Goal: Information Seeking & Learning: Learn about a topic

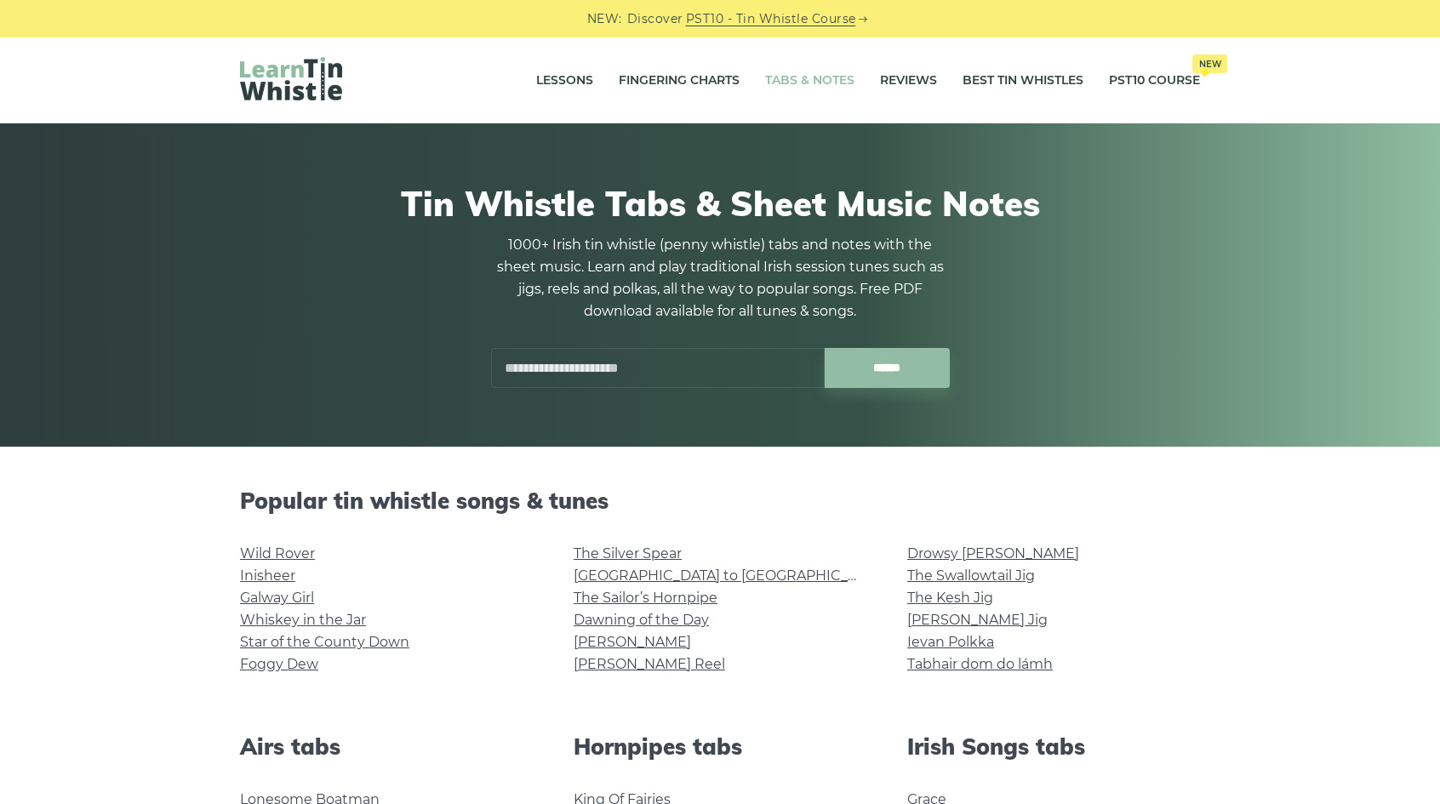
click at [800, 508] on h2 "Popular tin whistle songs & tunes" at bounding box center [720, 501] width 960 height 26
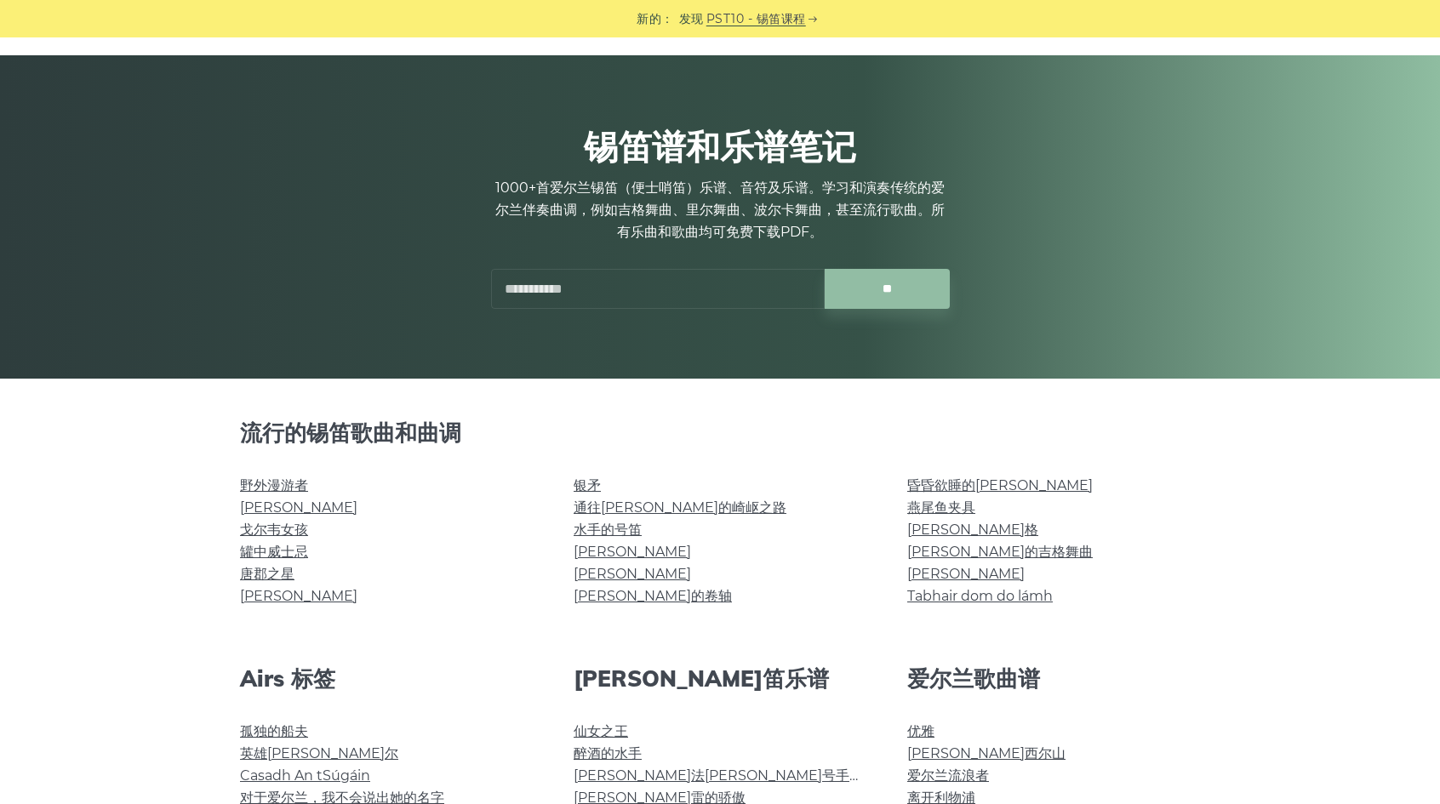
scroll to position [141, 0]
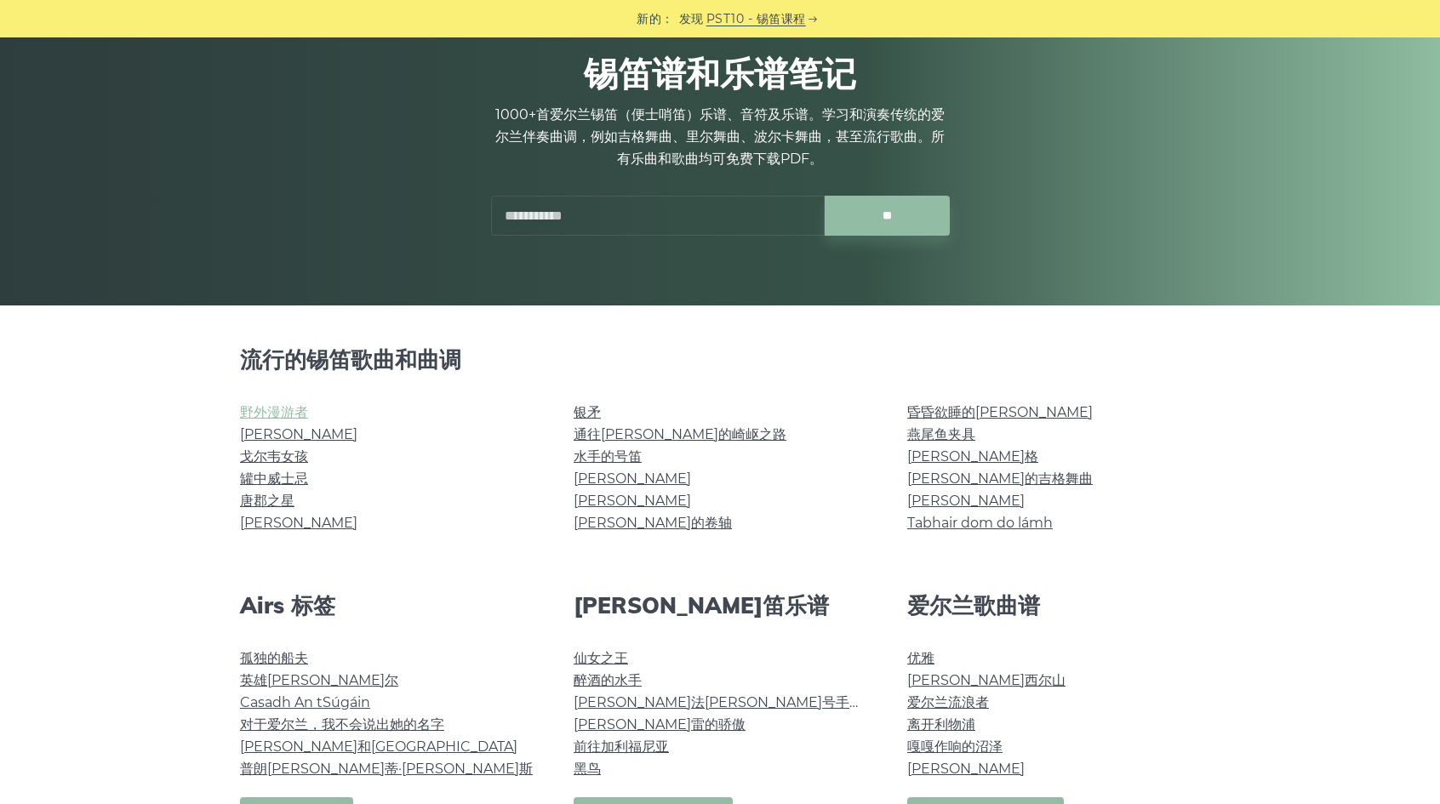
click at [298, 411] on font "野外漫游者" at bounding box center [274, 412] width 68 height 16
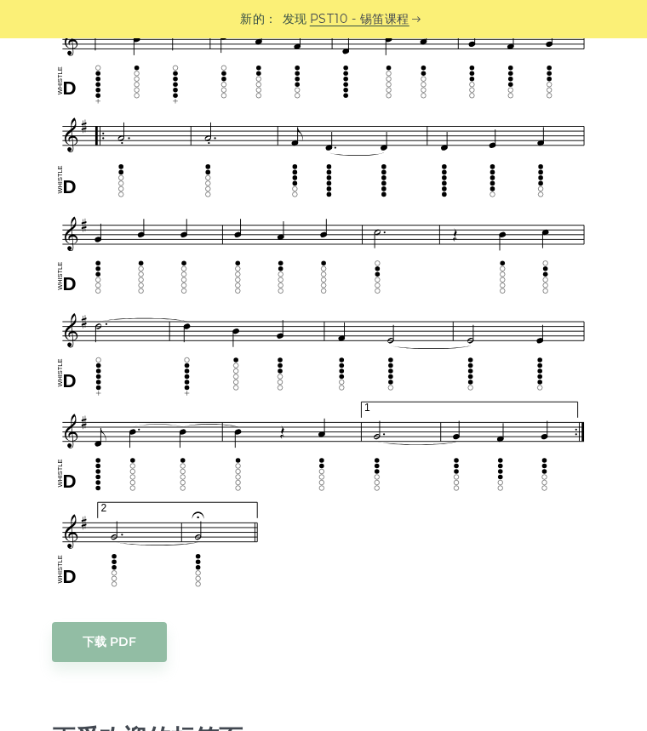
scroll to position [905, 0]
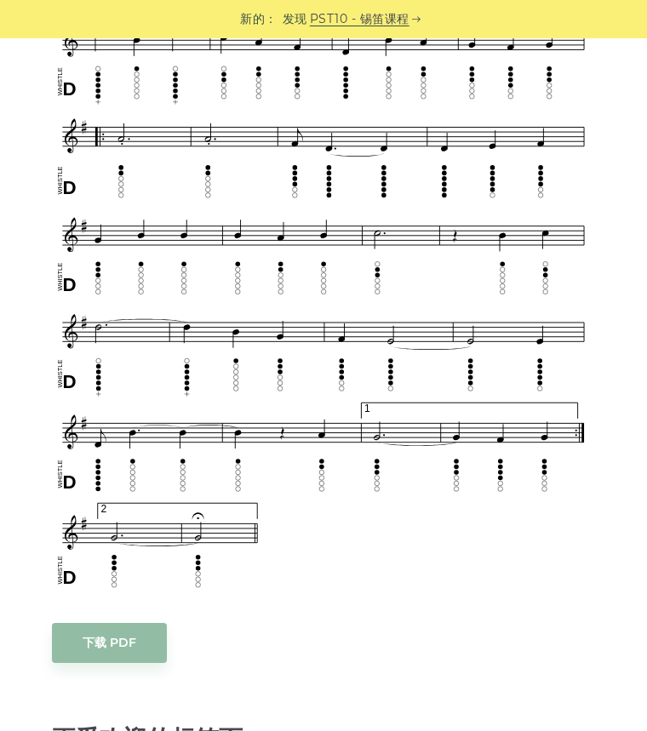
click at [523, 493] on img at bounding box center [323, 91] width 543 height 1011
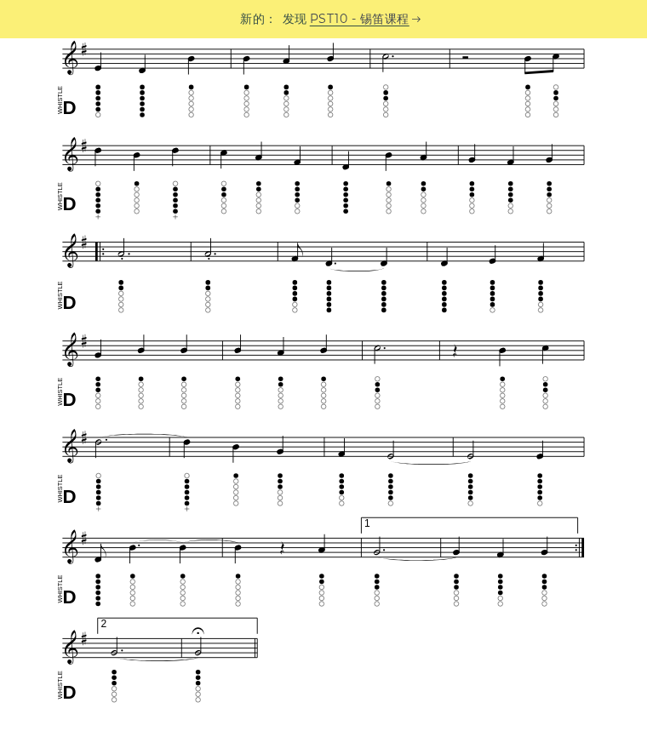
scroll to position [769, 0]
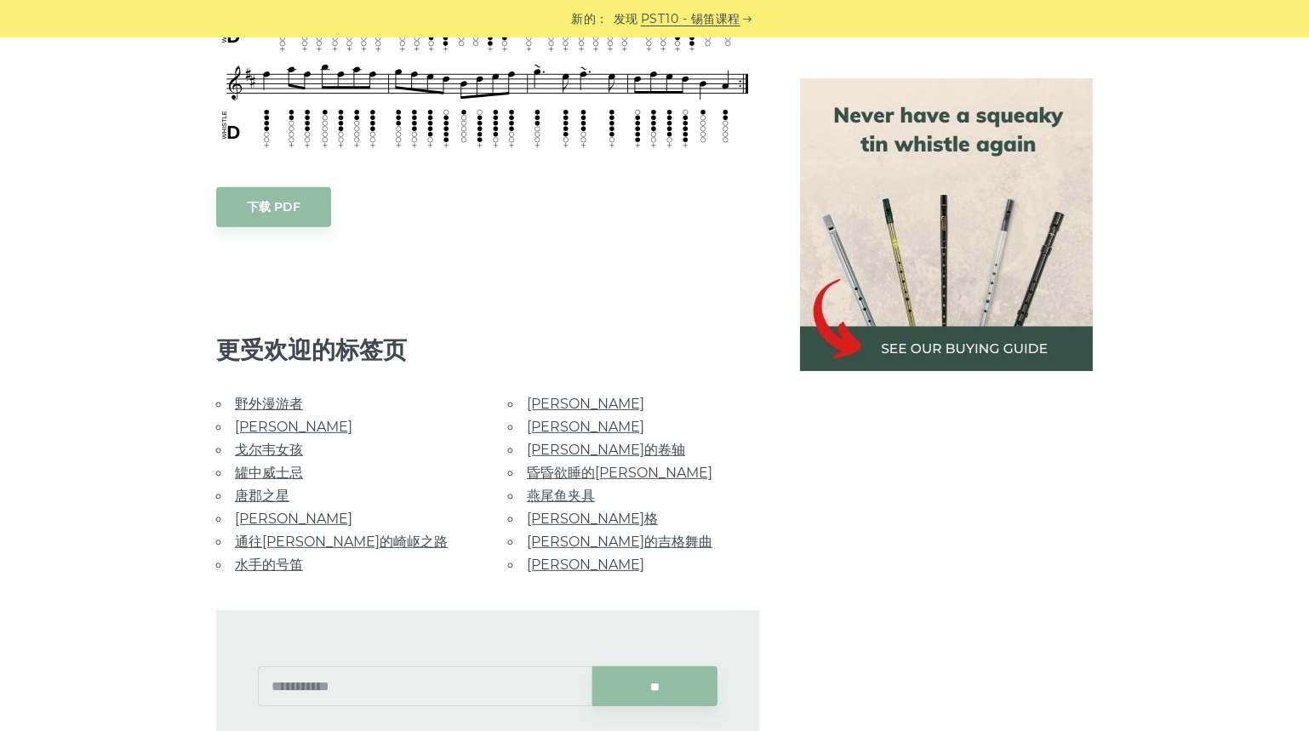
scroll to position [915, 0]
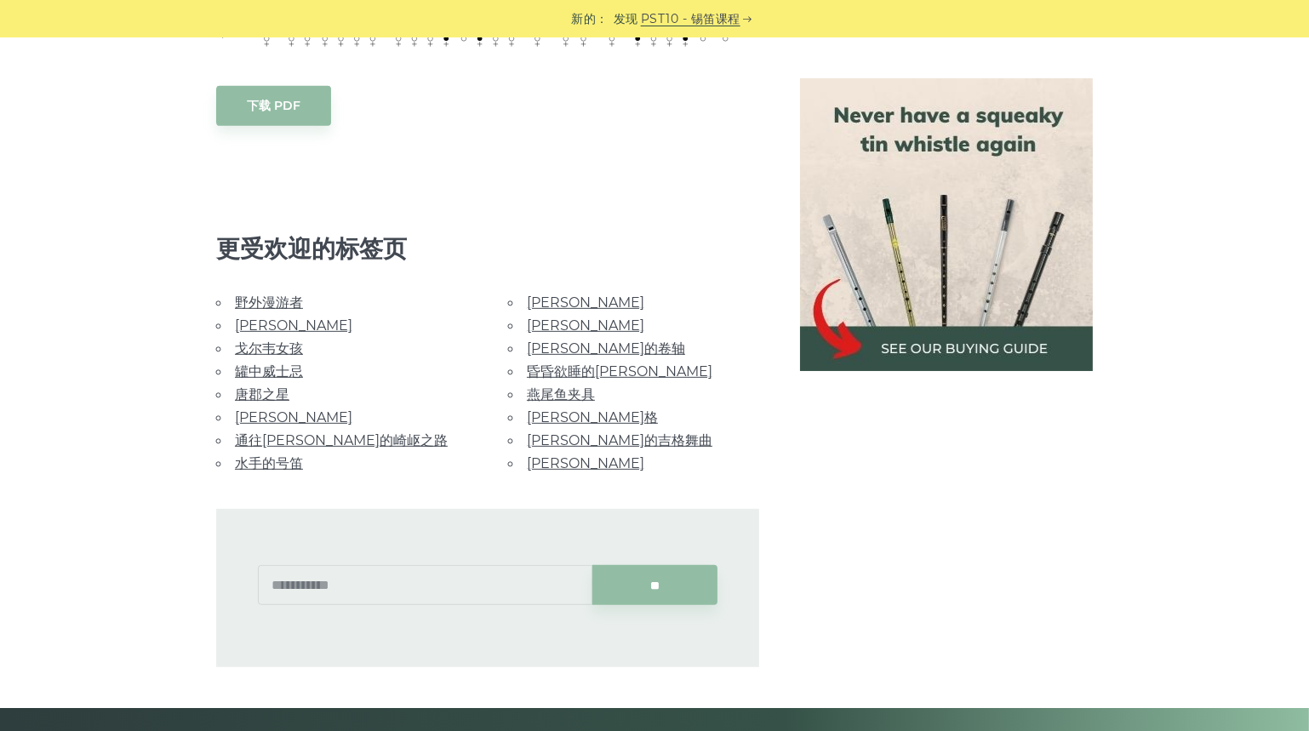
click at [541, 294] on font "黎明" at bounding box center [585, 302] width 117 height 16
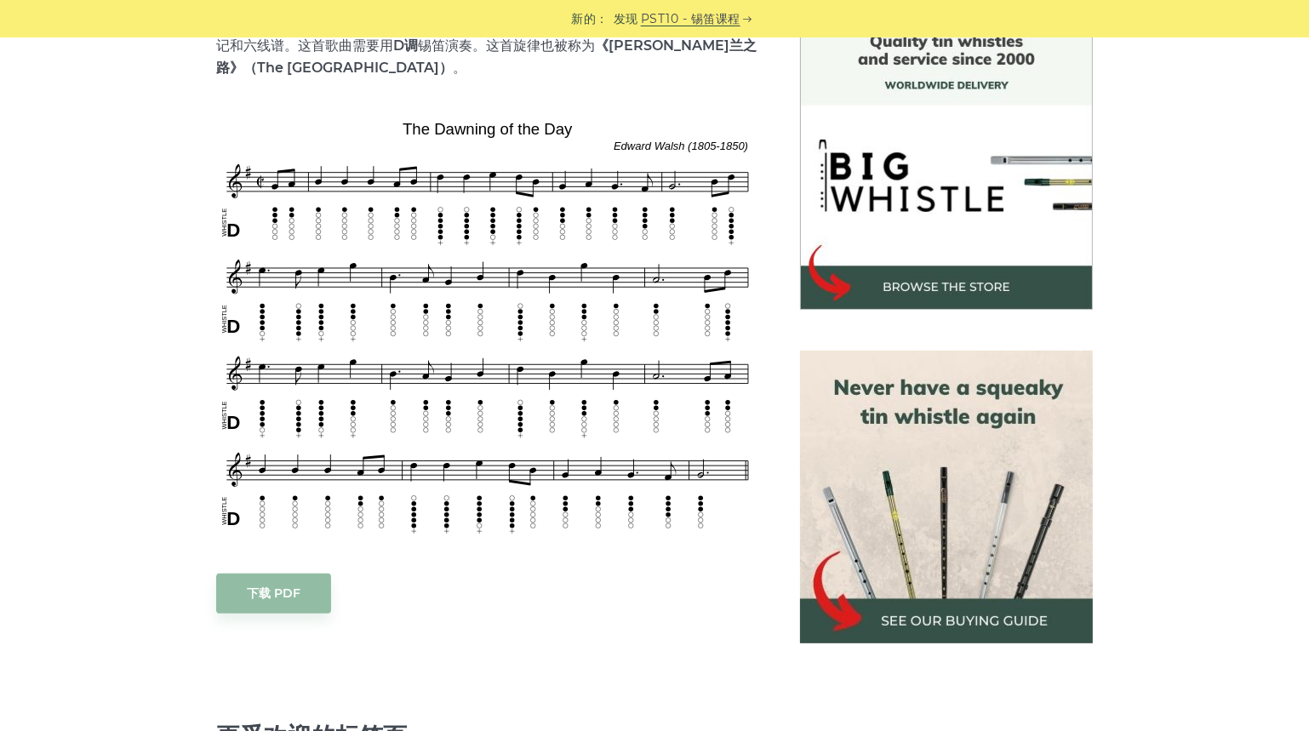
scroll to position [341, 0]
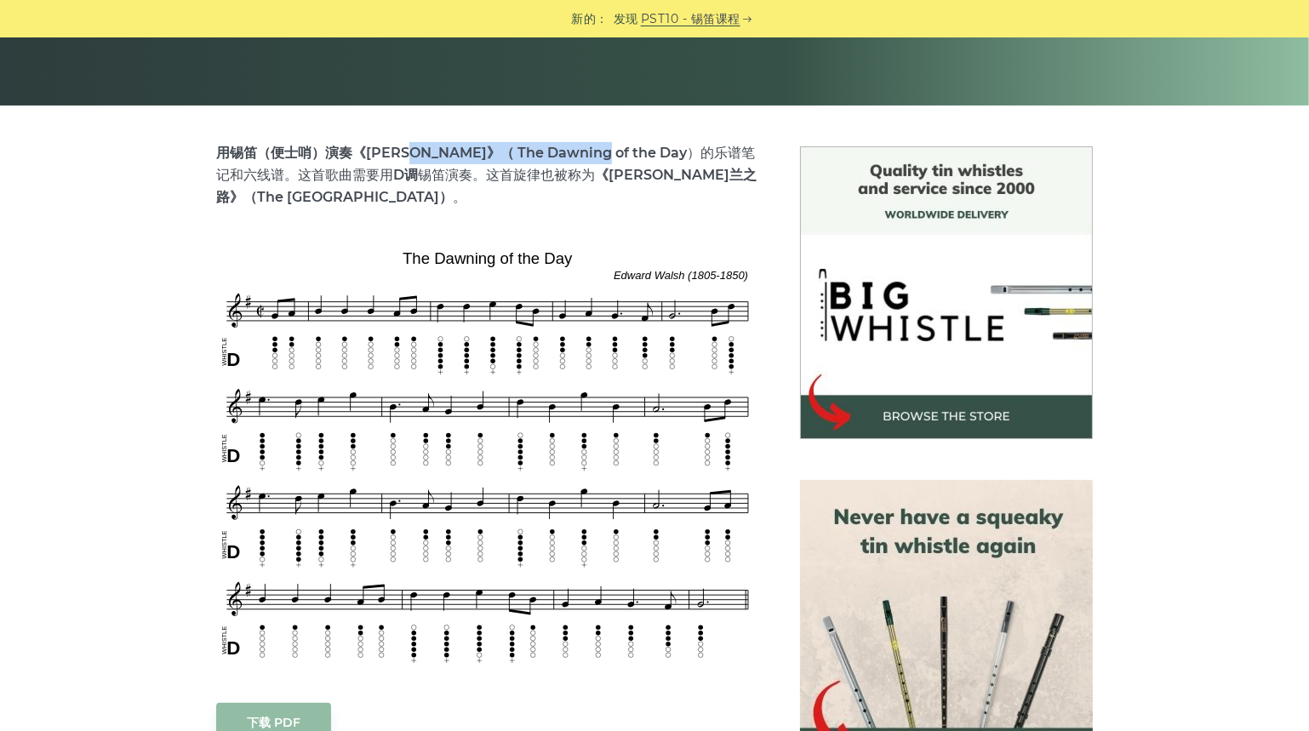
drag, startPoint x: 417, startPoint y: 152, endPoint x: 586, endPoint y: 152, distance: 169.4
click at [586, 152] on p "用锡笛（便士哨）演奏《黎明》（ The Dawning of the Day ）的乐谱笔记和六线谱 。这首歌曲需要用 D调 锡笛演奏。这首旋律也被称为 《拉格…" at bounding box center [487, 175] width 543 height 66
copy font "The Dawning of the Day"
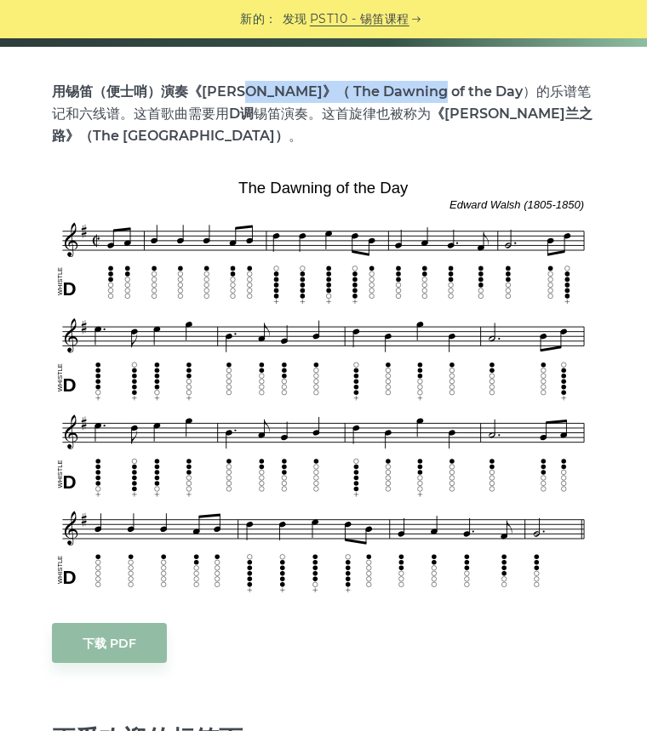
click at [248, 209] on img at bounding box center [323, 385] width 543 height 425
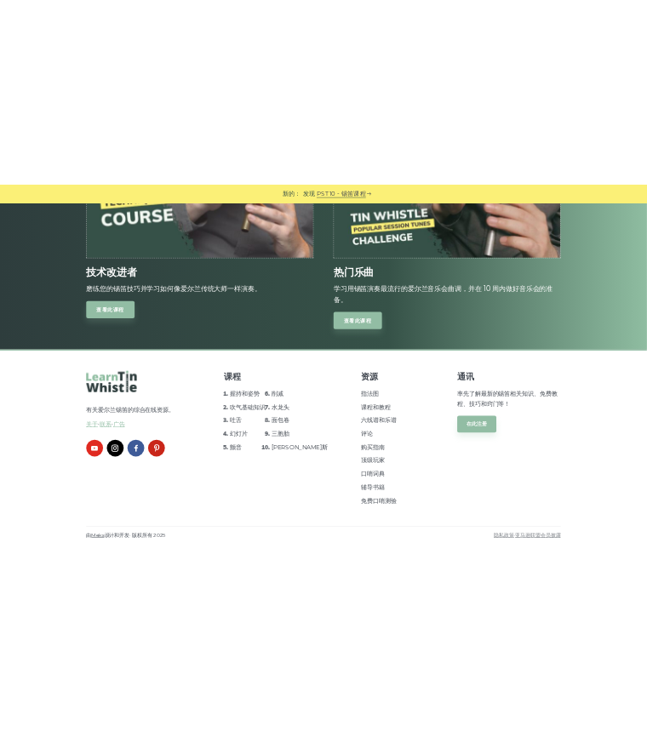
scroll to position [2065, 0]
